Goal: Transaction & Acquisition: Purchase product/service

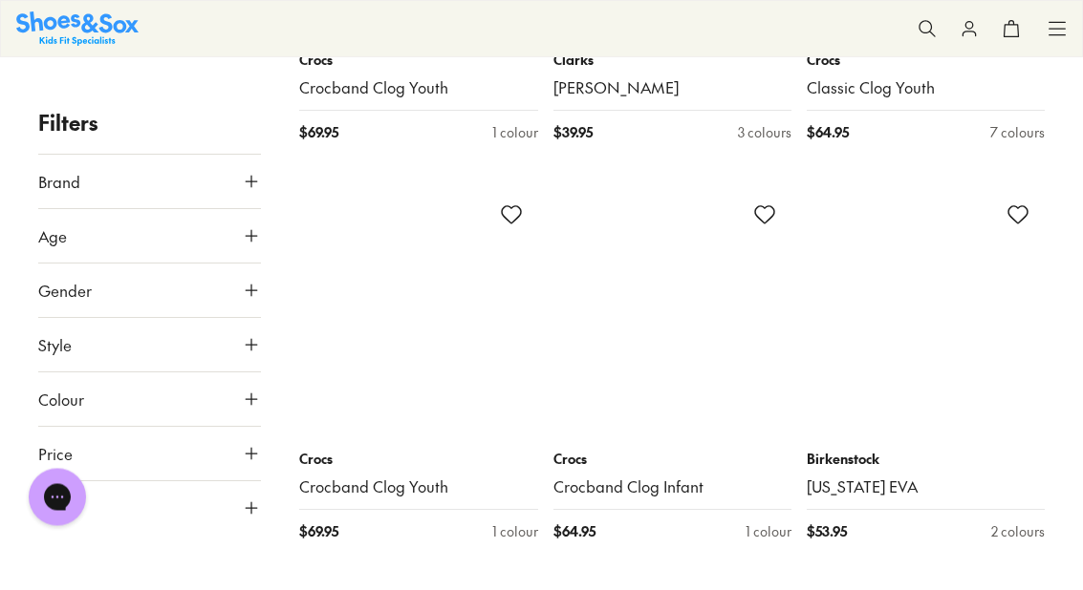
scroll to position [7450, 0]
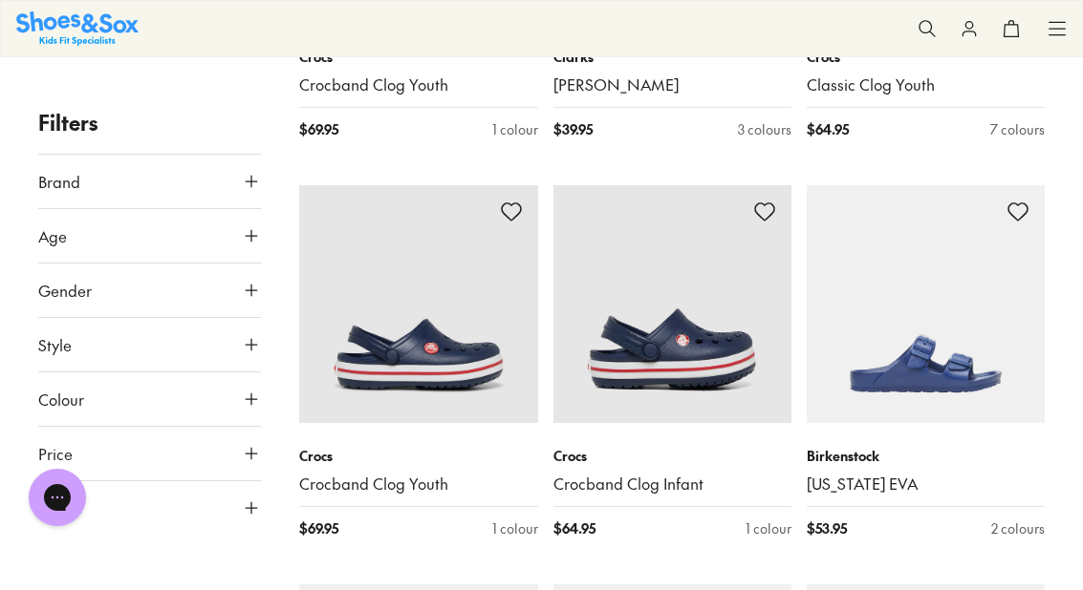
click at [664, 474] on link "Crocband Clog Infant" at bounding box center [672, 484] width 238 height 21
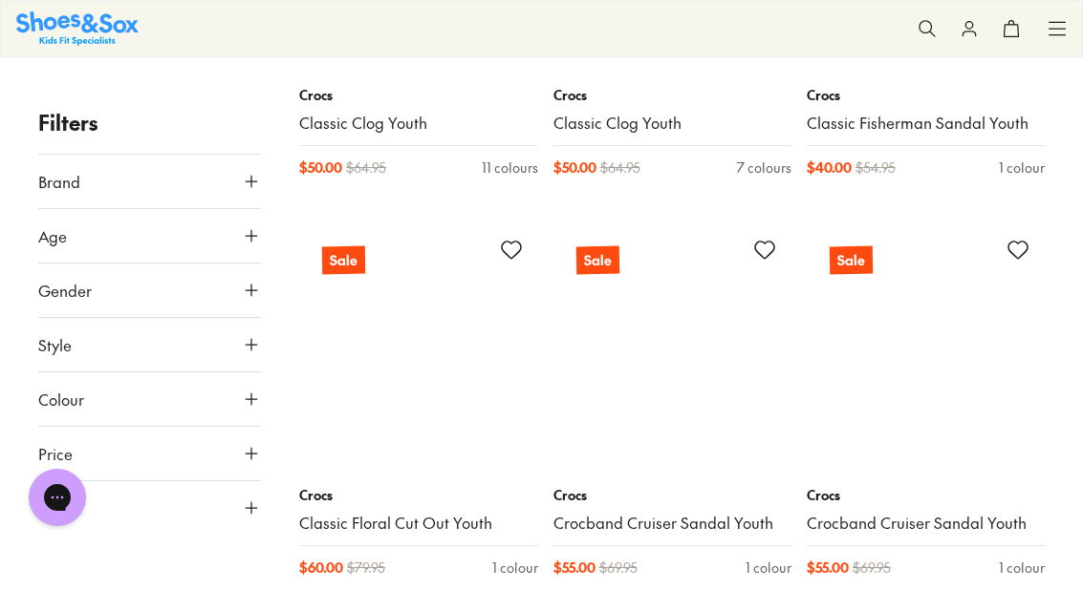
scroll to position [13803, 0]
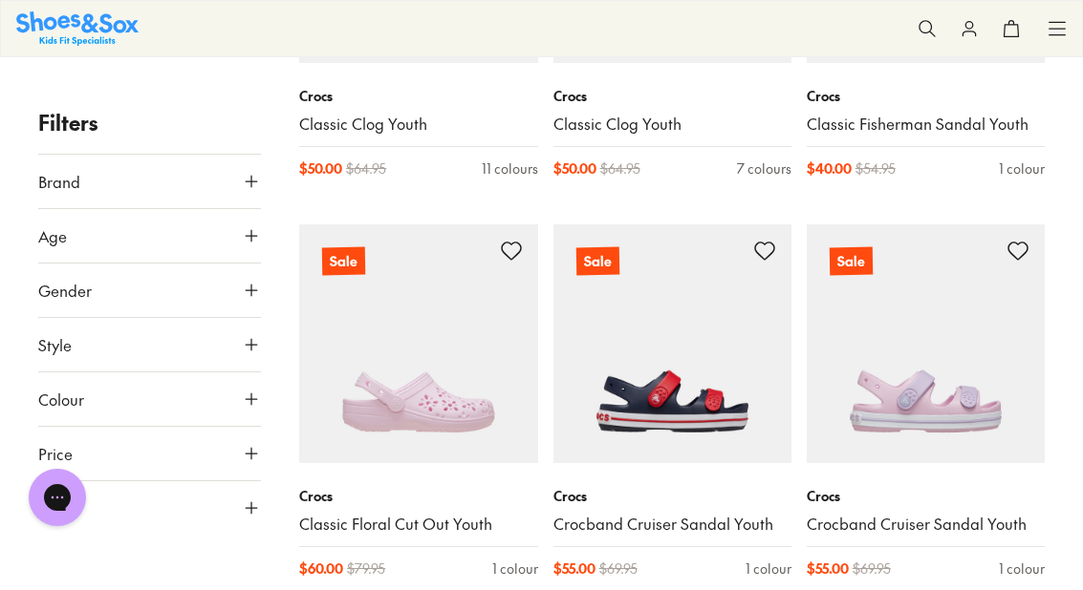
click at [729, 352] on img at bounding box center [672, 344] width 238 height 238
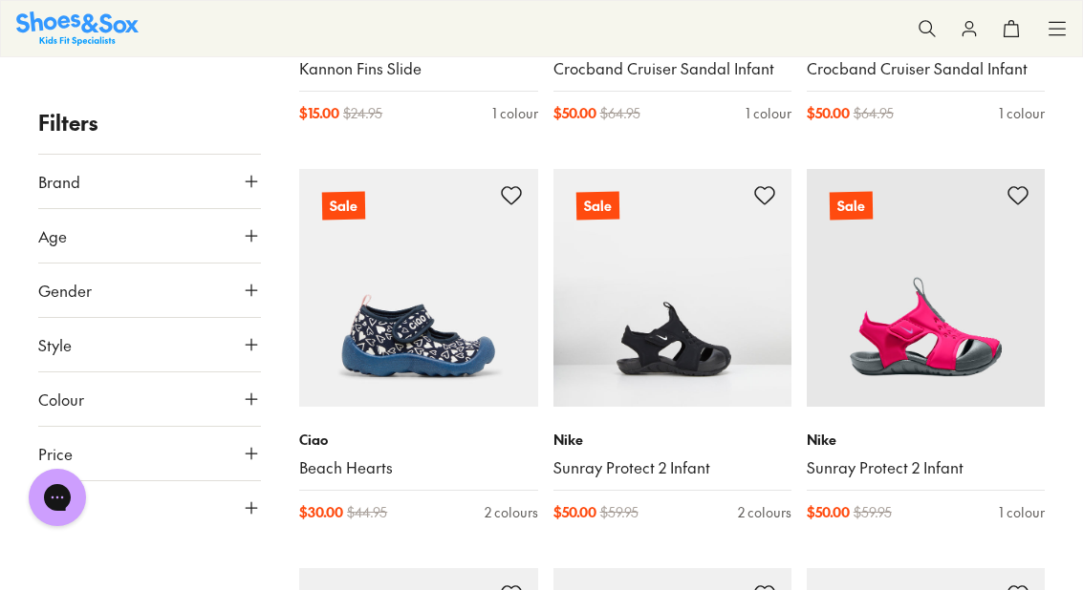
scroll to position [15049, 0]
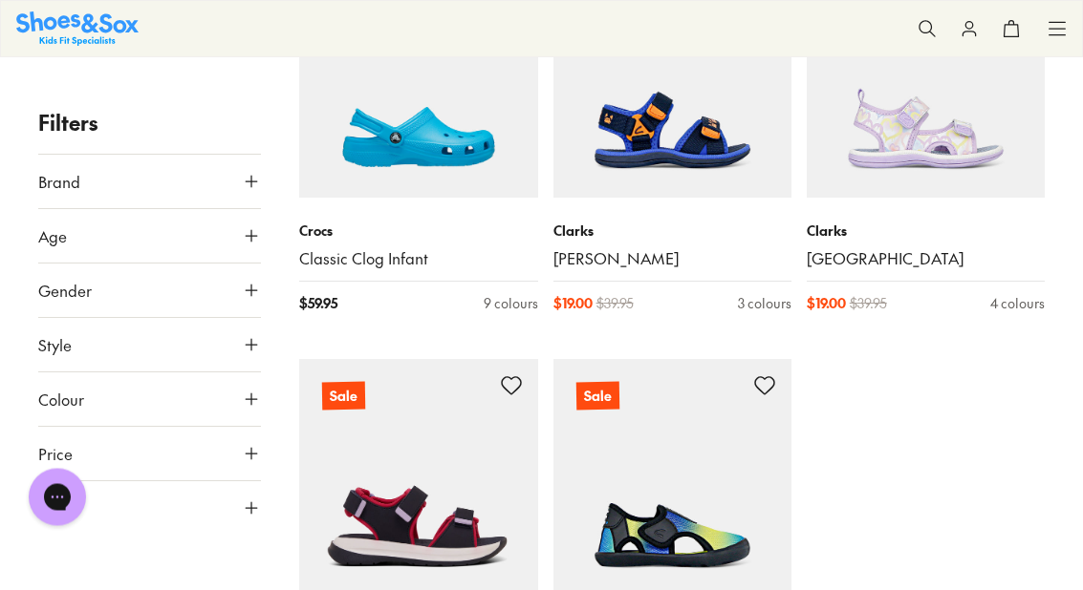
type input "***"
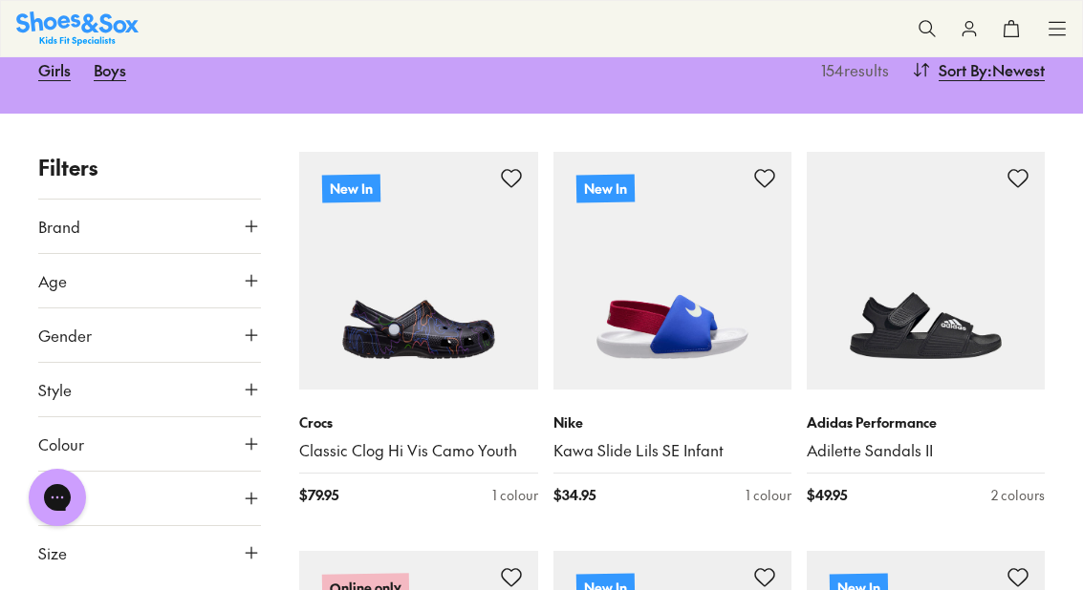
scroll to position [252, 0]
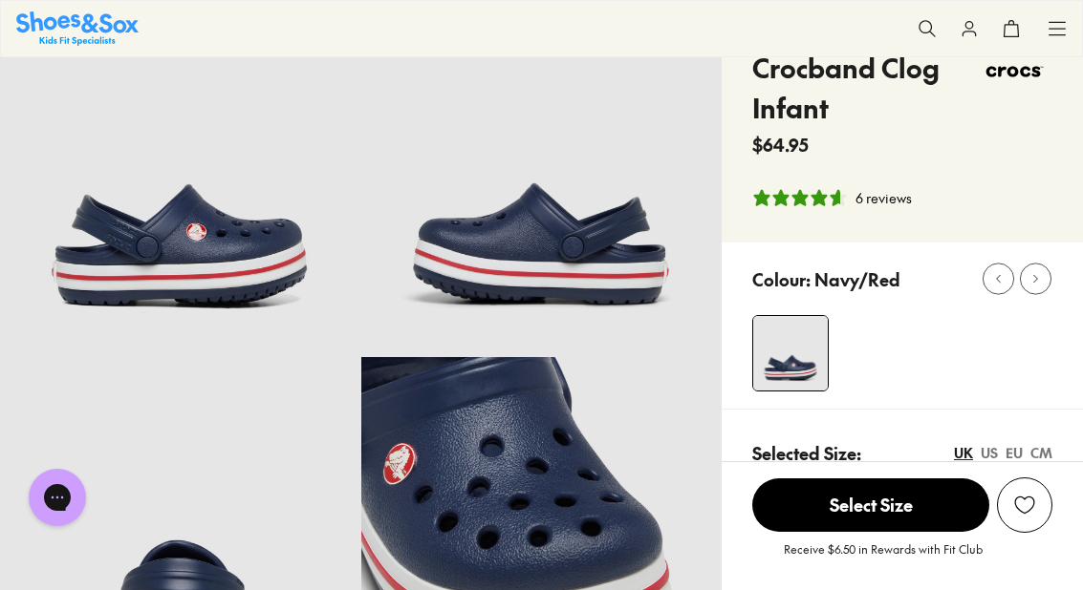
scroll to position [124, 0]
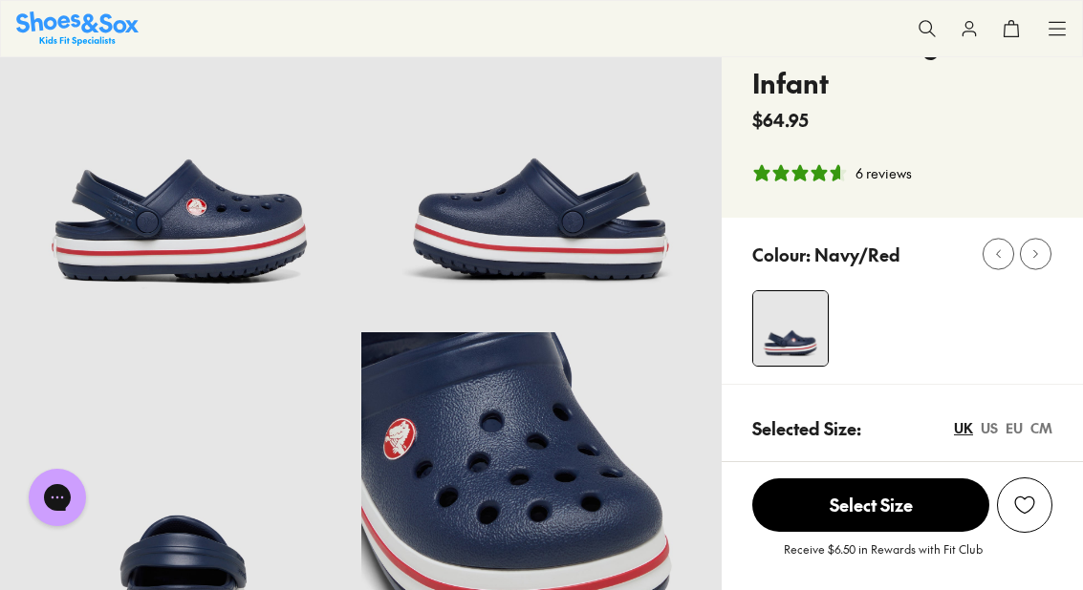
select select "*"
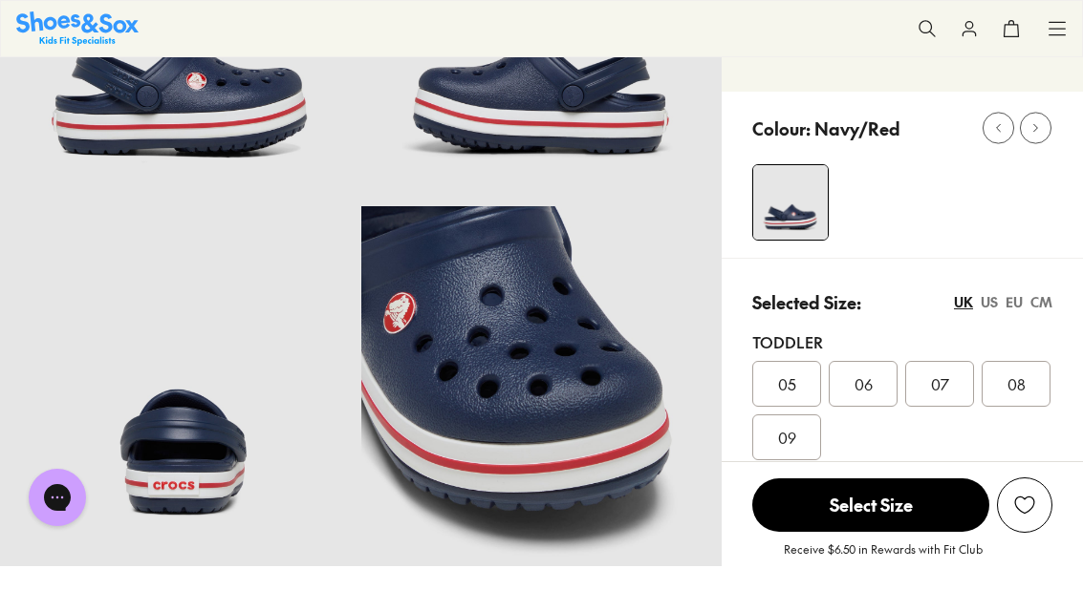
scroll to position [251, 0]
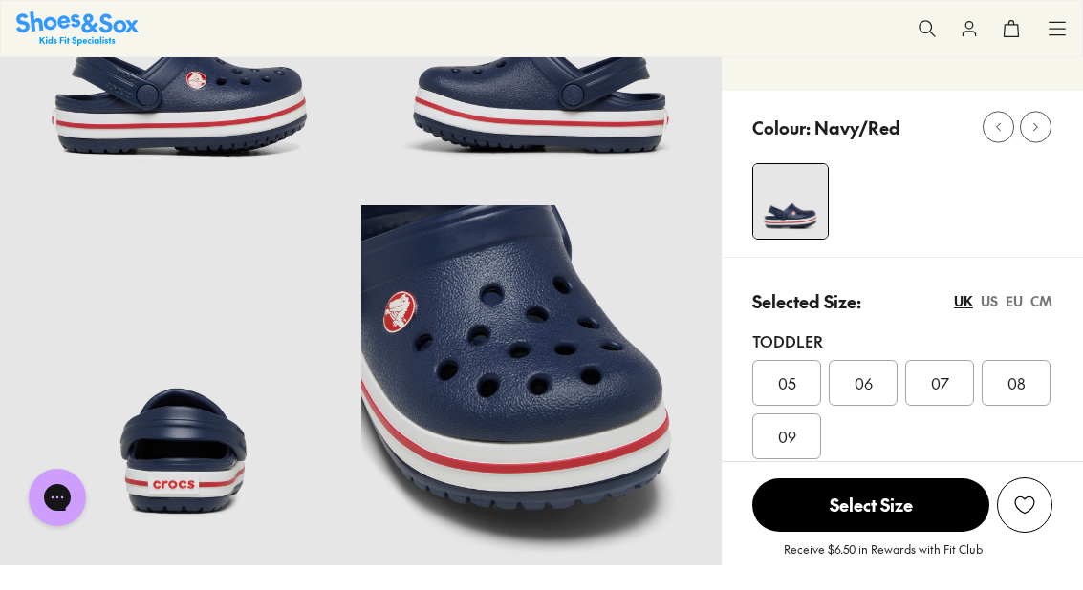
click at [1005, 310] on div "EU" at bounding box center [1013, 301] width 17 height 20
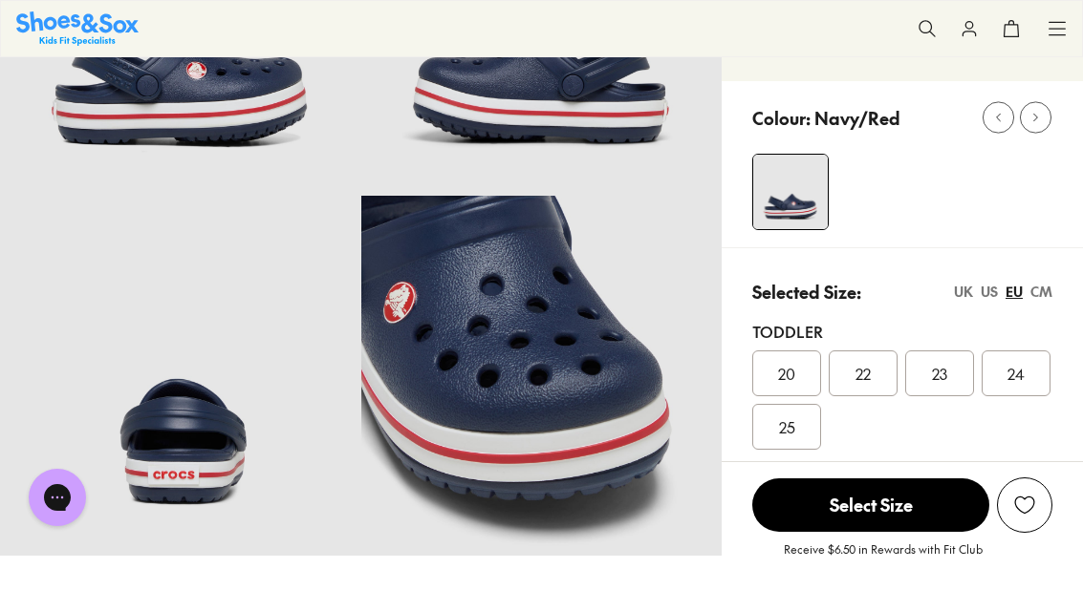
scroll to position [262, 0]
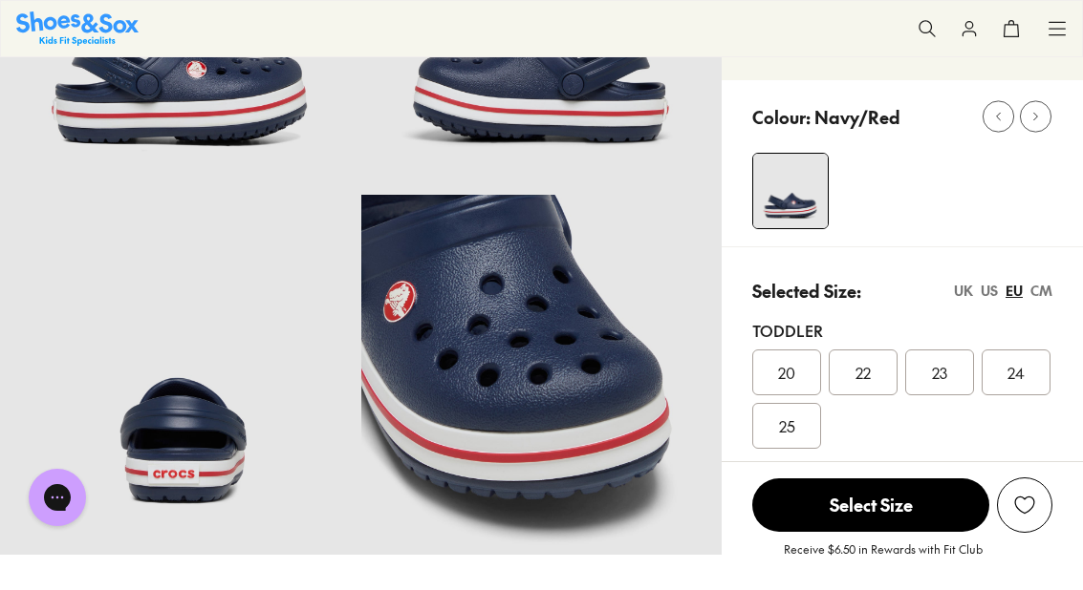
click at [1041, 297] on div "CM" at bounding box center [1041, 291] width 22 height 20
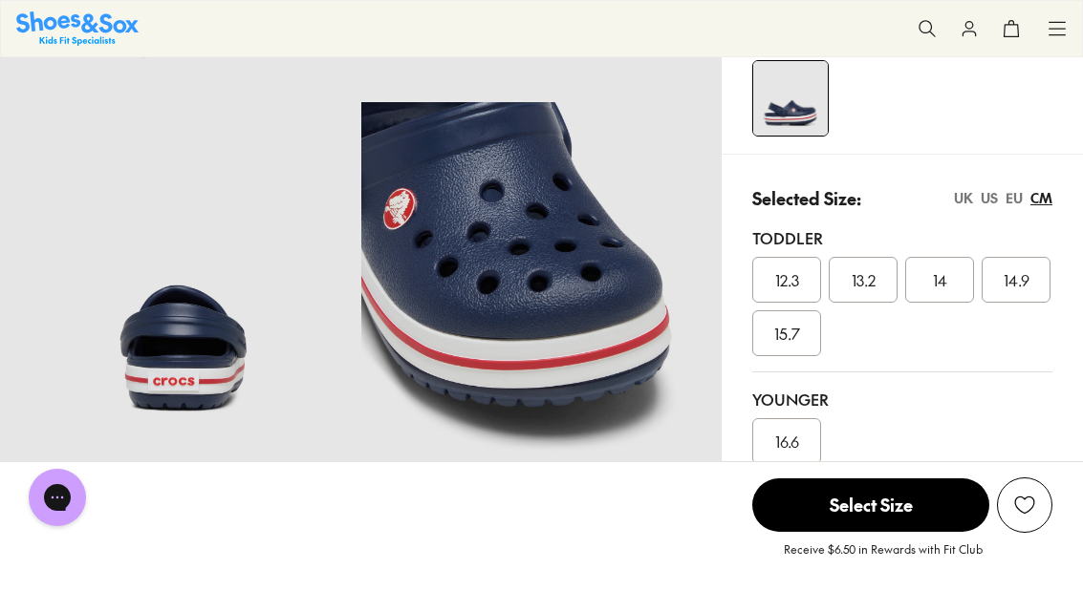
scroll to position [359, 0]
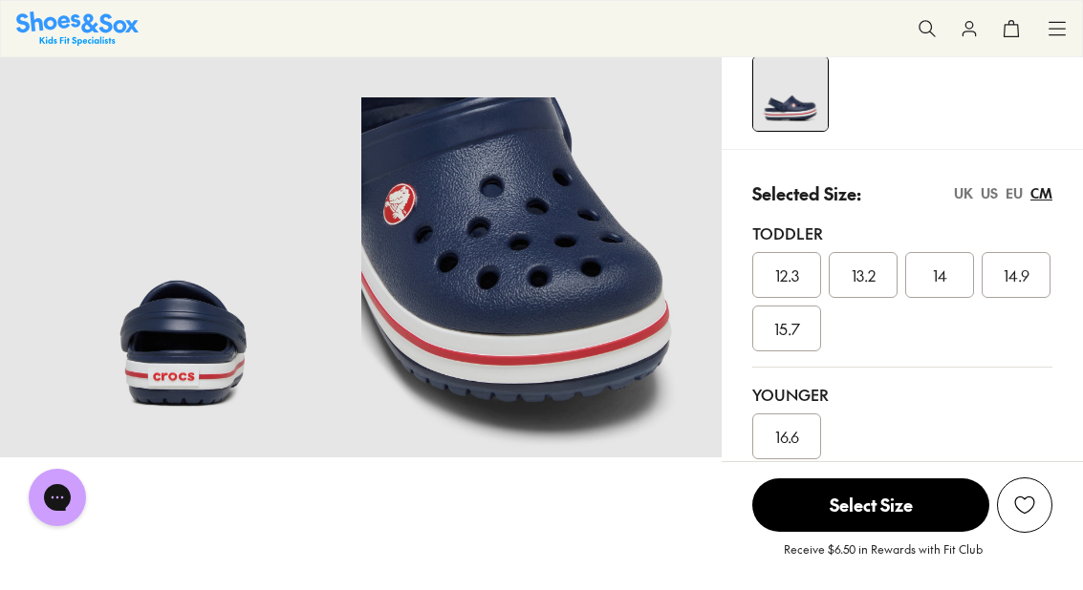
click at [791, 444] on span "16.6" at bounding box center [787, 436] width 24 height 23
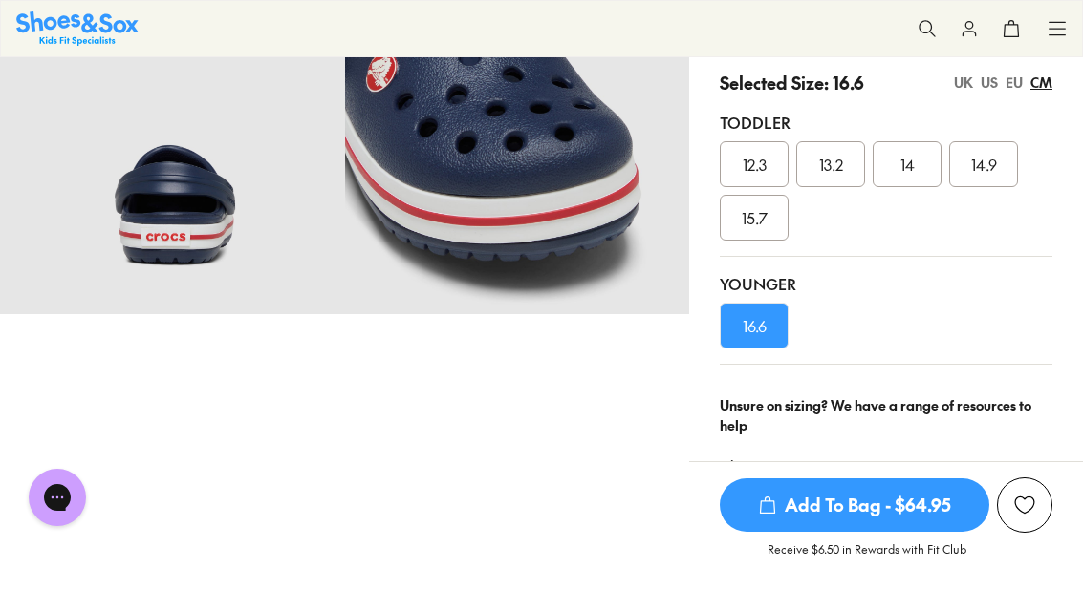
scroll to position [311, 0]
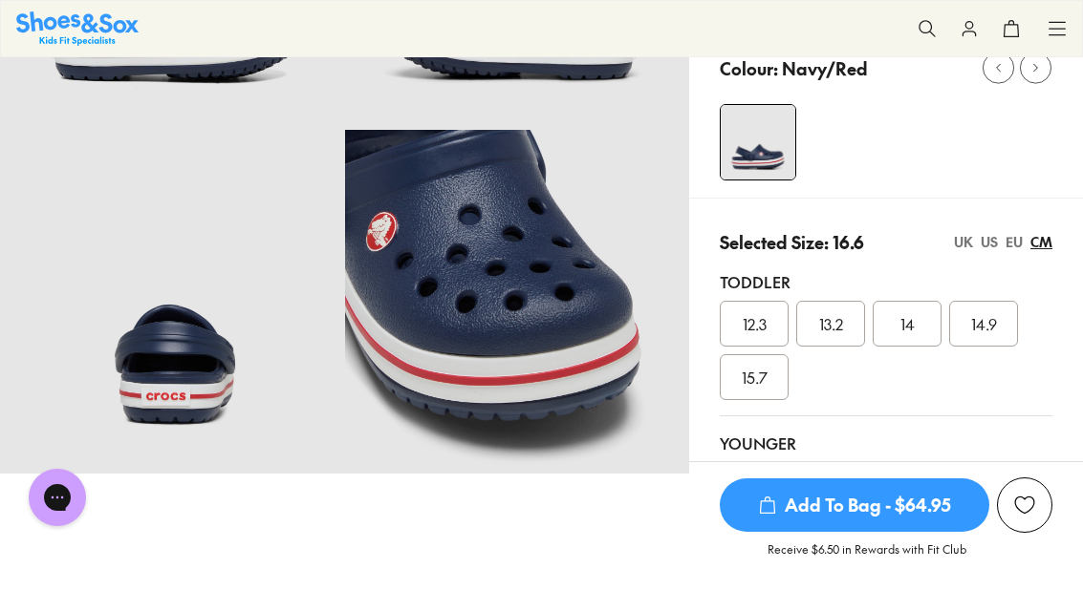
click at [964, 249] on div "UK" at bounding box center [963, 242] width 19 height 20
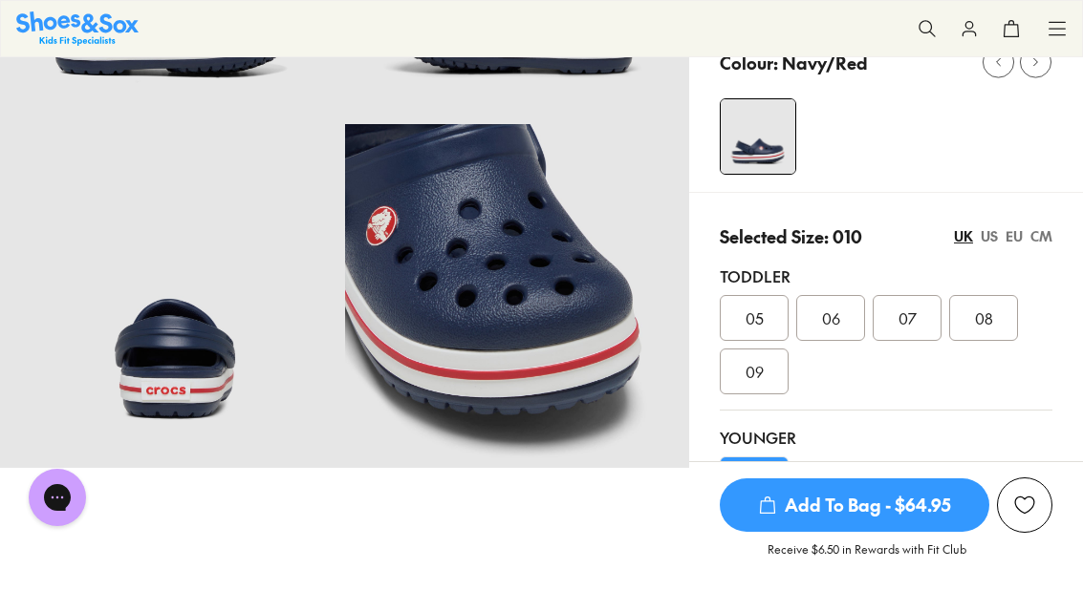
scroll to position [325, 0]
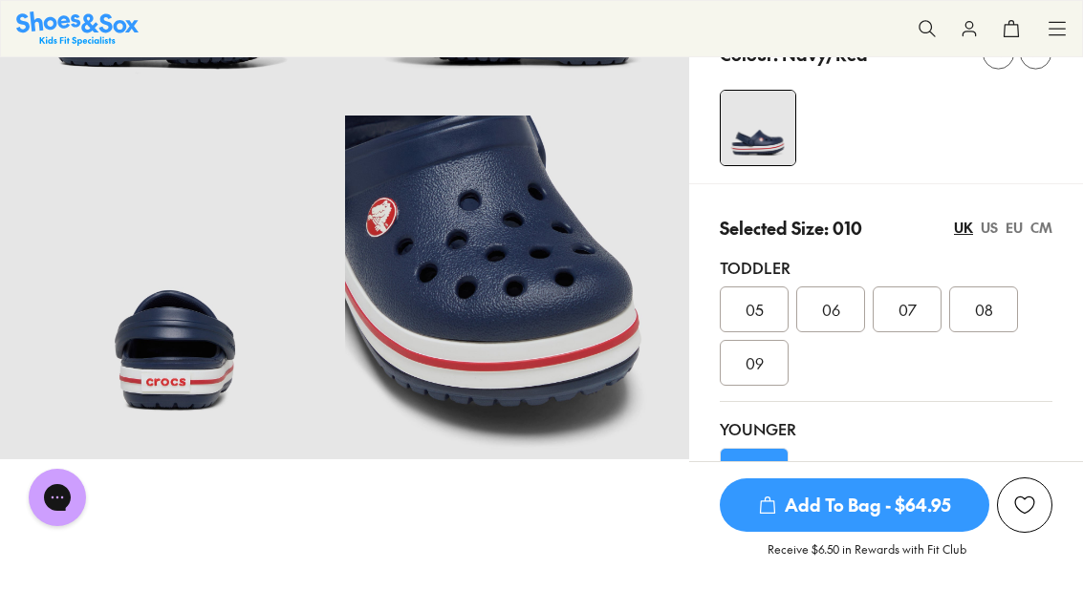
click at [760, 480] on span "010" at bounding box center [754, 471] width 24 height 23
click at [868, 532] on span "Add To Bag - $64.95" at bounding box center [853, 506] width 269 height 54
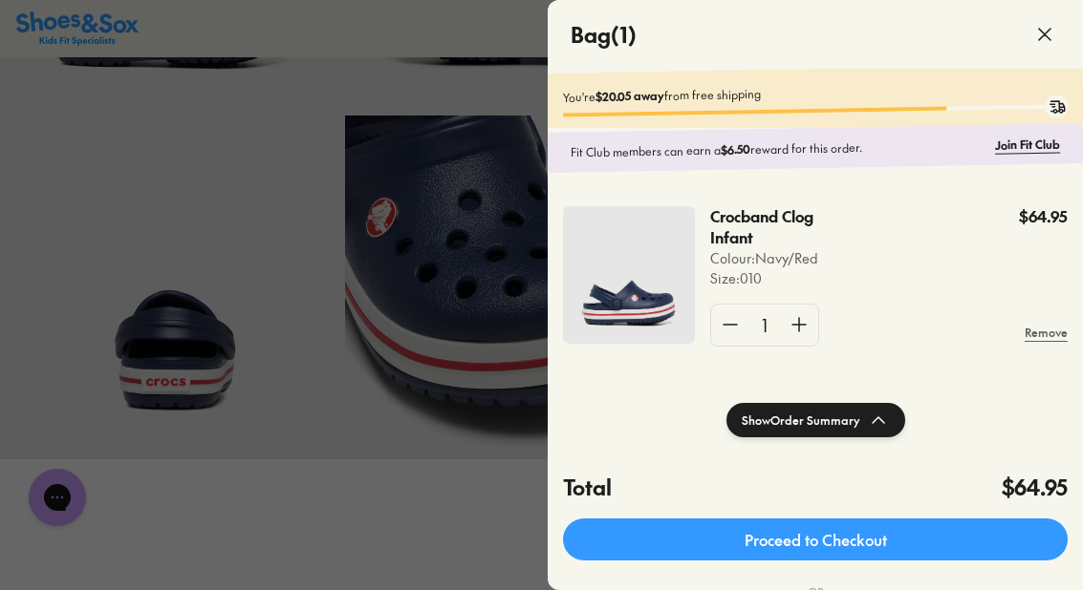
click at [182, 144] on div at bounding box center [541, 295] width 1083 height 590
